Goal: Complete application form

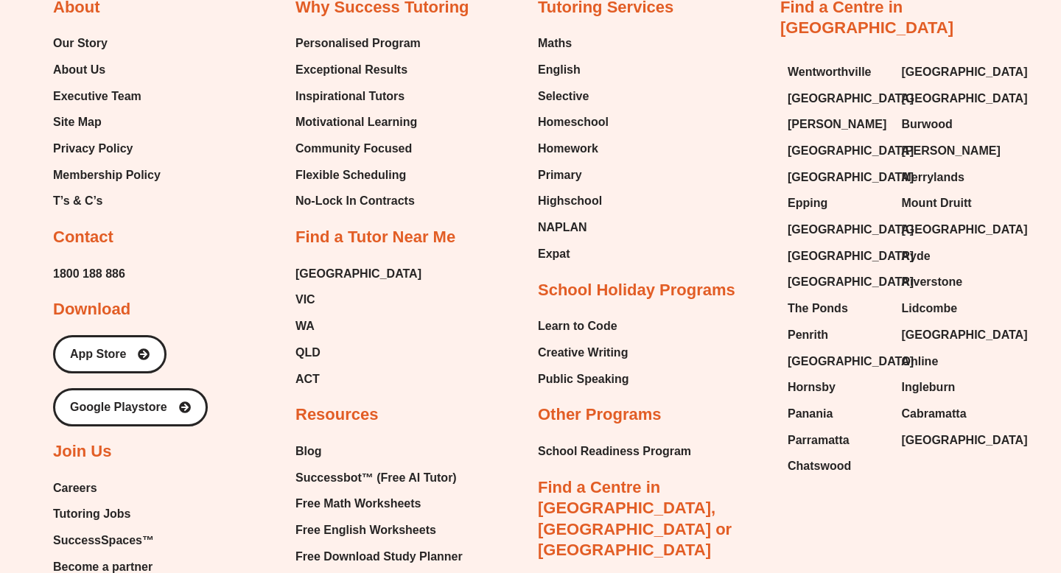
scroll to position [1528, 0]
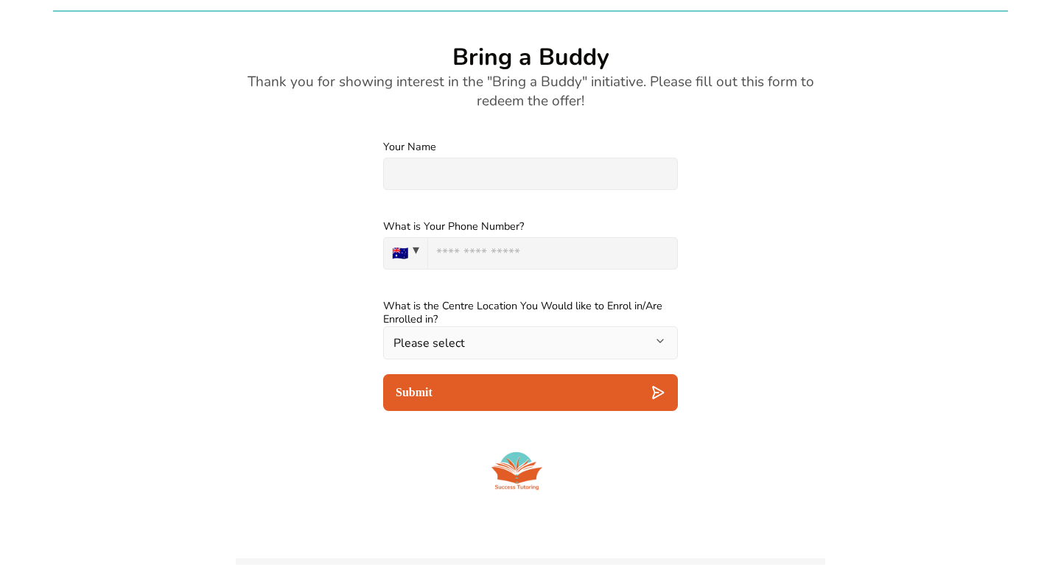
scroll to position [1940, 0]
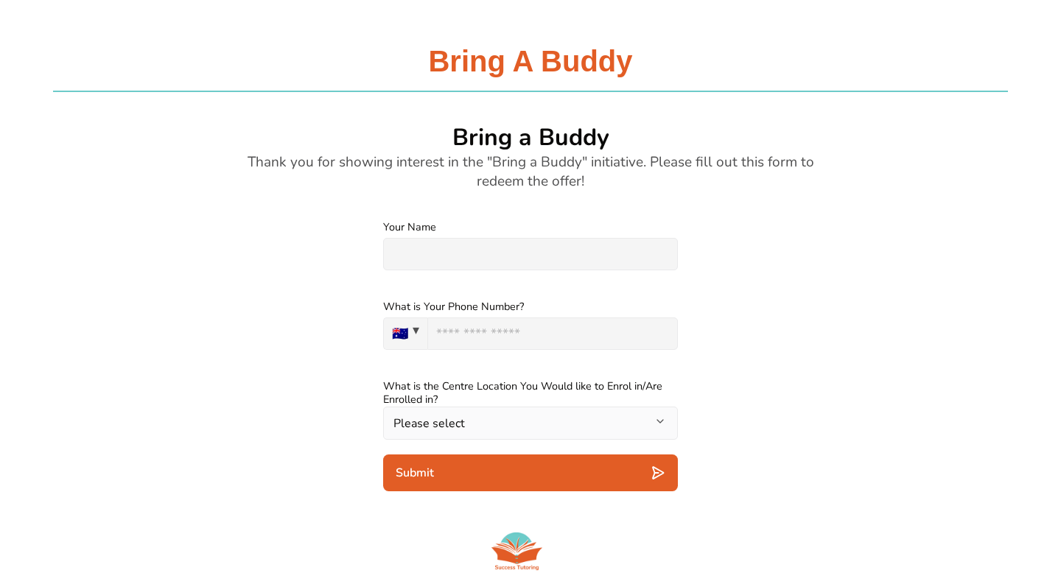
scroll to position [1867, 0]
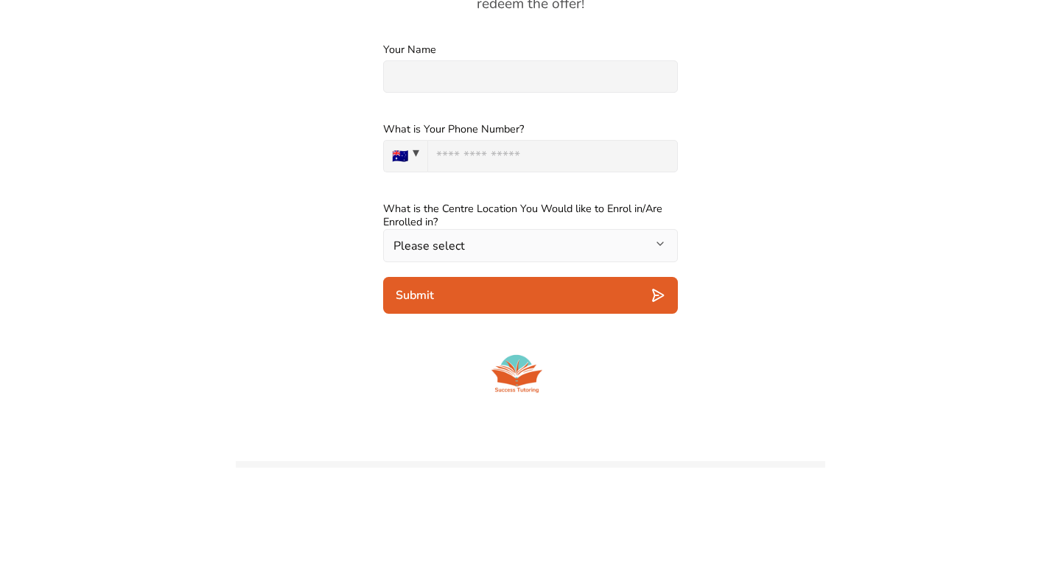
scroll to position [1982, 0]
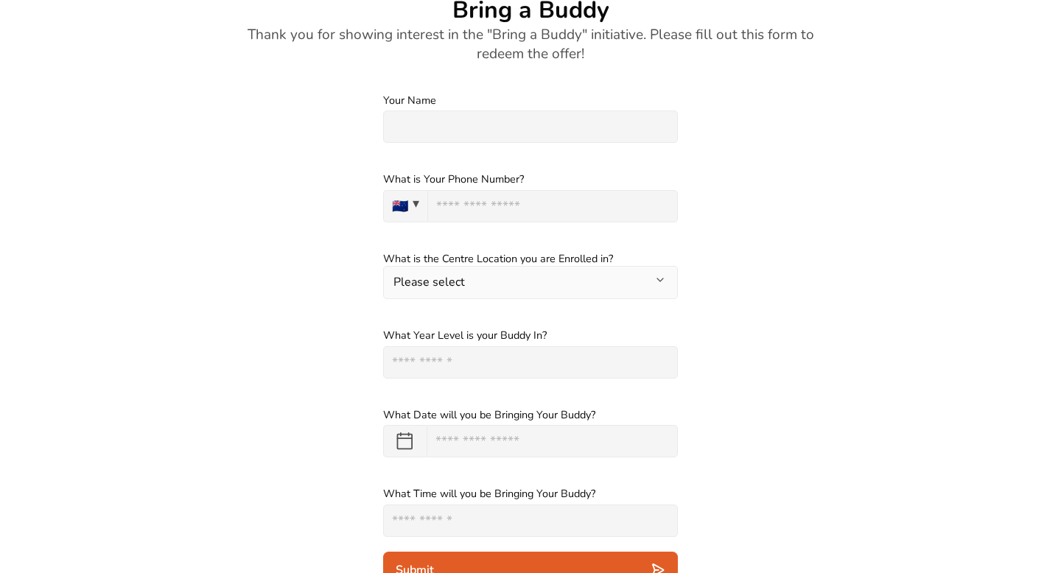
scroll to position [2027, 0]
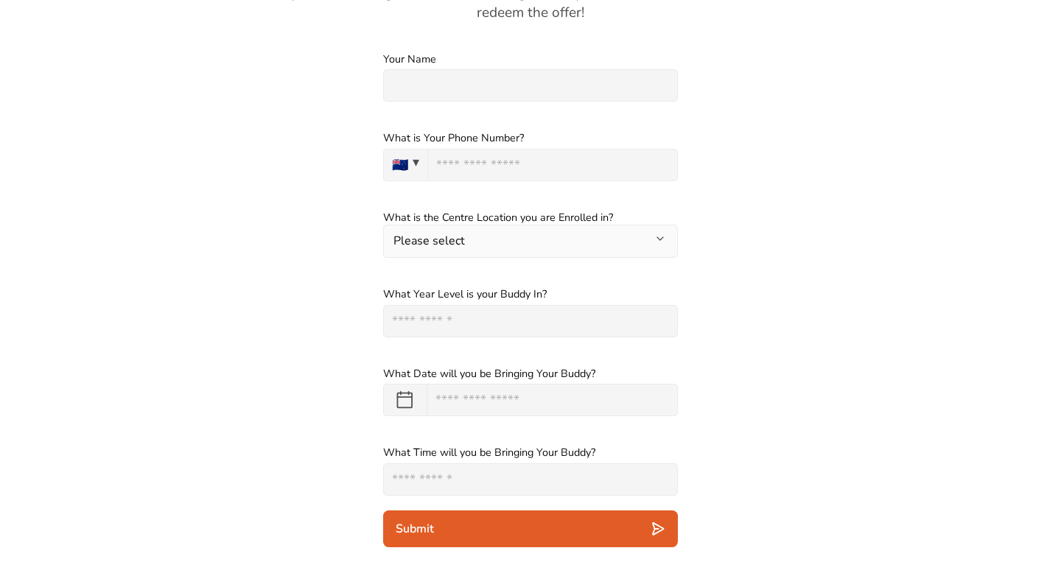
click at [503, 384] on input "text" at bounding box center [552, 400] width 251 height 32
click at [313, 352] on div "What Date will you be Bringing Your Buddy? ******* ******** ***** ***** *** ***…" at bounding box center [530, 392] width 589 height 80
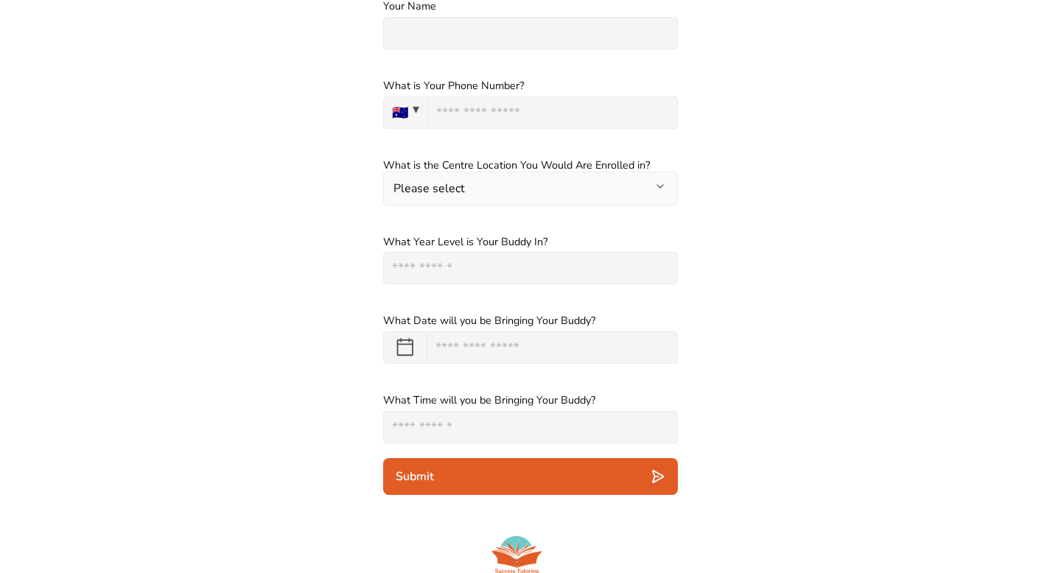
scroll to position [2029, 0]
